Goal: Navigation & Orientation: Find specific page/section

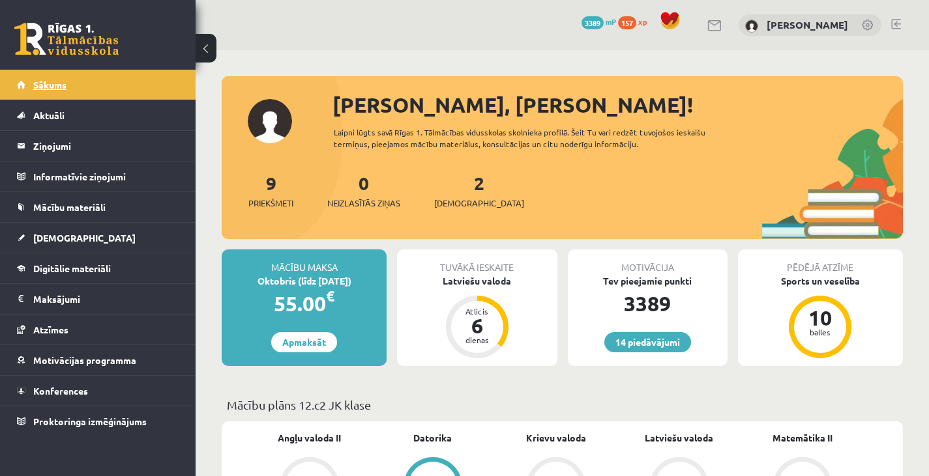
click at [156, 82] on link "Sākums" at bounding box center [98, 85] width 162 height 30
click at [95, 362] on span "Motivācijas programma" at bounding box center [84, 361] width 103 height 12
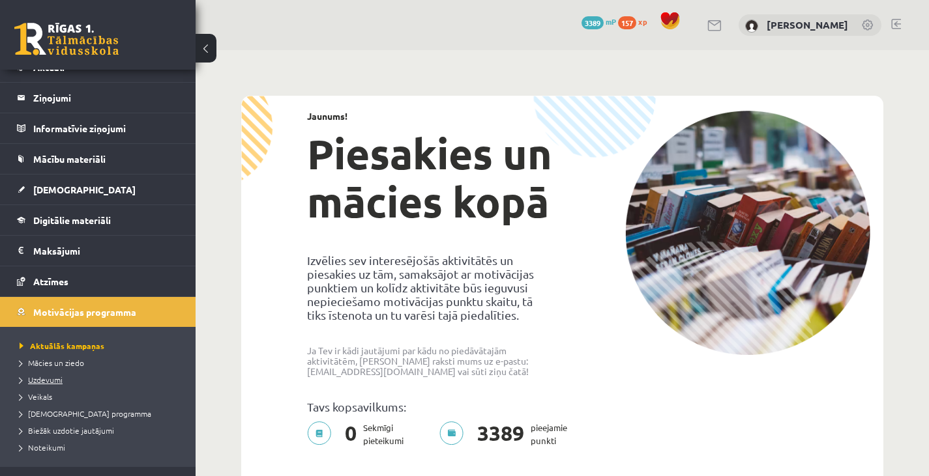
scroll to position [50, 0]
click at [51, 375] on span "Uzdevumi" at bounding box center [41, 378] width 43 height 10
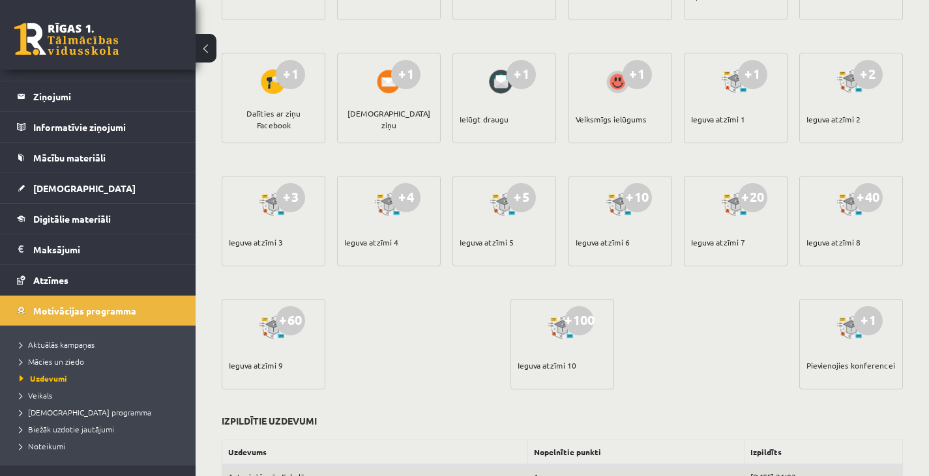
scroll to position [257, 0]
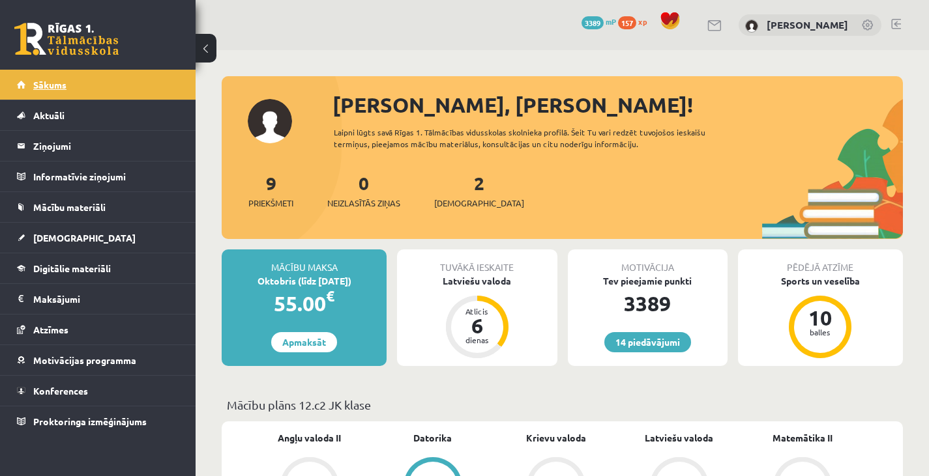
click at [78, 79] on link "Sākums" at bounding box center [98, 85] width 162 height 30
click at [660, 14] on span at bounding box center [670, 21] width 20 height 20
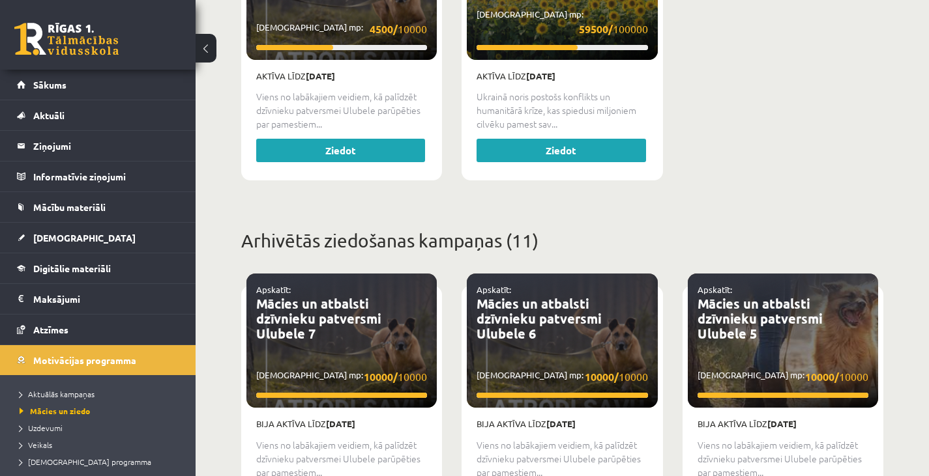
scroll to position [293, 0]
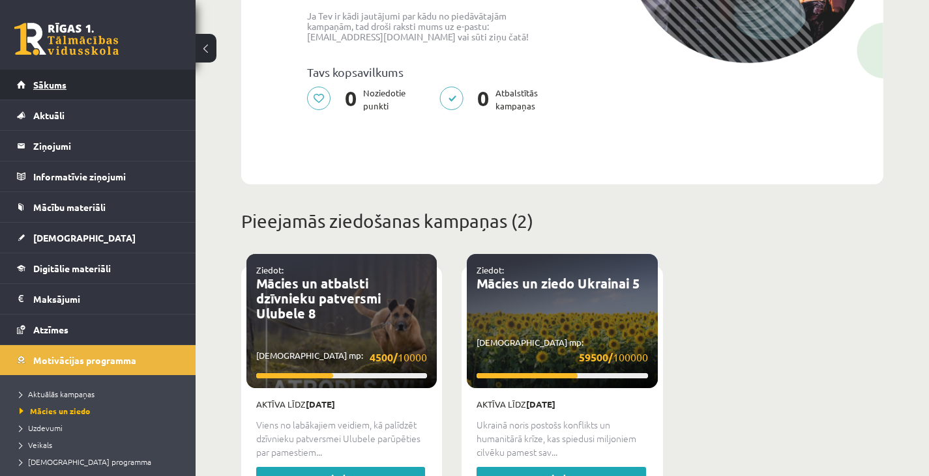
click at [53, 81] on span "Sākums" at bounding box center [49, 85] width 33 height 12
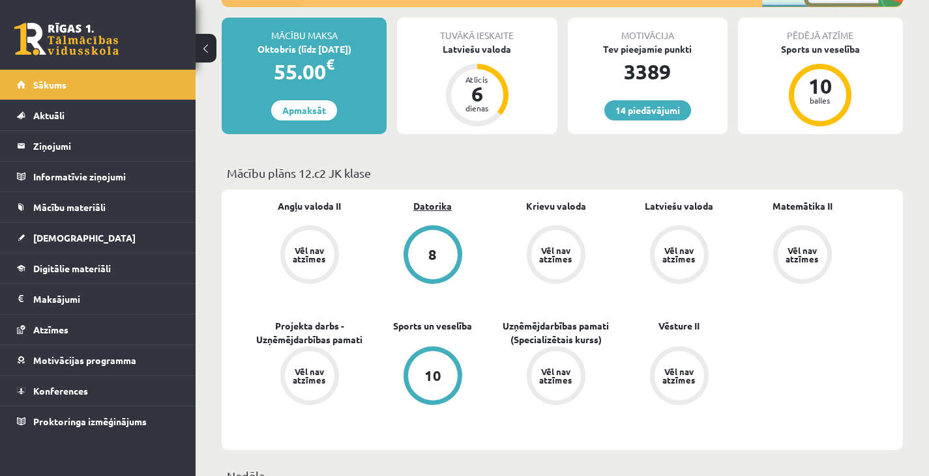
scroll to position [352, 0]
